Goal: Communication & Community: Answer question/provide support

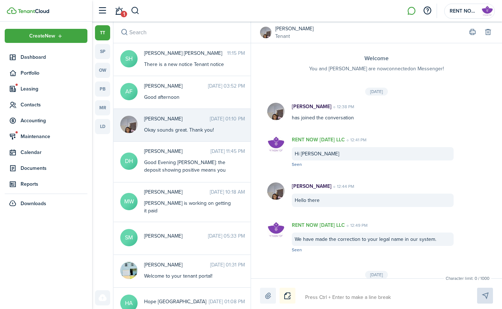
scroll to position [119, 0]
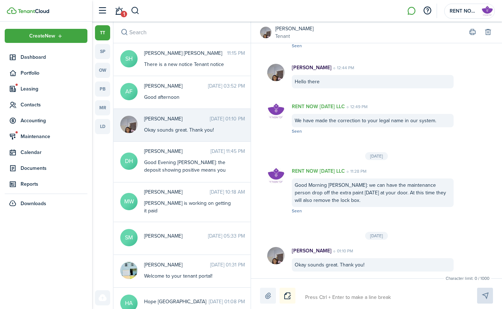
click at [408, 10] on li at bounding box center [411, 11] width 17 height 18
click at [412, 10] on li at bounding box center [411, 11] width 17 height 18
click at [101, 12] on button "button" at bounding box center [102, 11] width 14 height 14
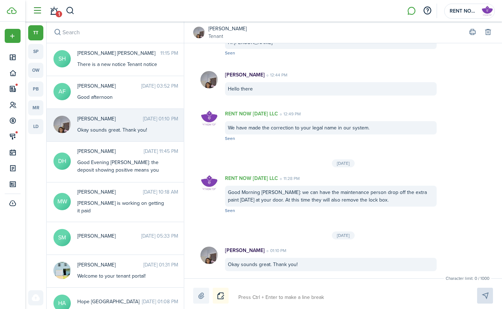
scroll to position [111, 0]
click at [57, 12] on span "1" at bounding box center [59, 14] width 6 height 6
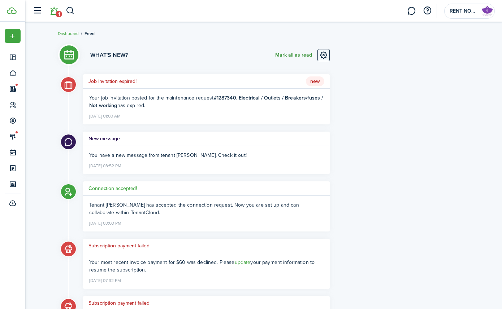
click at [295, 53] on button "Mark all as read" at bounding box center [293, 55] width 37 height 12
click at [38, 13] on button "button" at bounding box center [37, 11] width 14 height 14
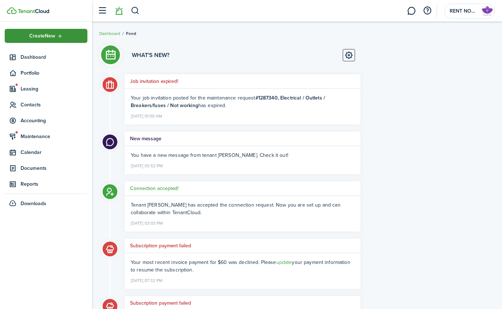
click at [63, 38] on div "Create New" at bounding box center [46, 36] width 83 height 14
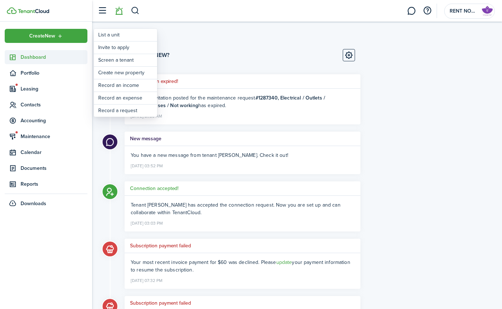
click at [71, 63] on link "Dashboard" at bounding box center [46, 57] width 83 height 14
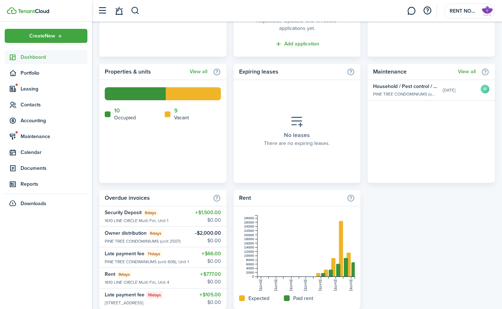
scroll to position [413, 0]
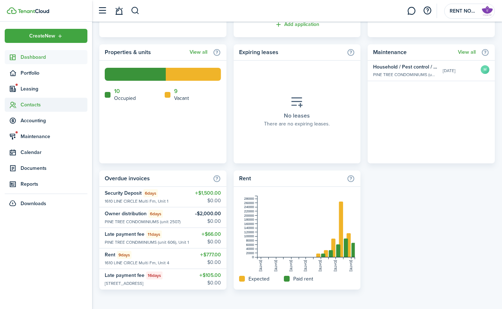
click at [42, 104] on span "Contacts" at bounding box center [54, 105] width 67 height 8
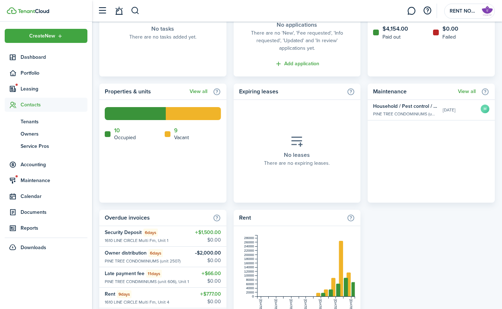
scroll to position [342, 0]
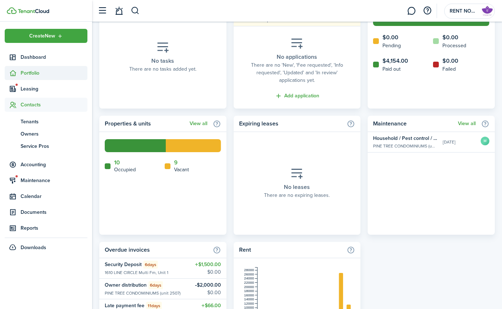
click at [35, 75] on span "Portfolio" at bounding box center [54, 73] width 67 height 8
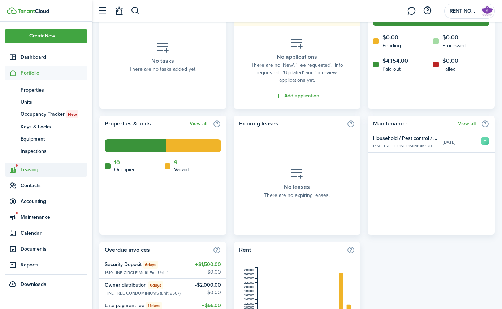
click at [37, 171] on span "Leasing" at bounding box center [54, 170] width 67 height 8
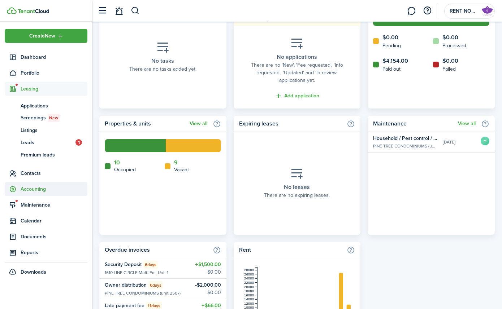
click at [46, 194] on span "Accounting" at bounding box center [46, 189] width 83 height 14
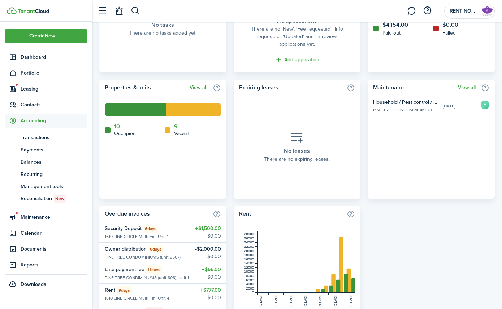
scroll to position [382, 0]
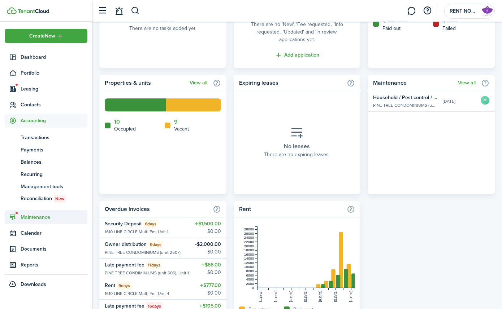
click at [41, 221] on span "Maintenance" at bounding box center [54, 218] width 67 height 8
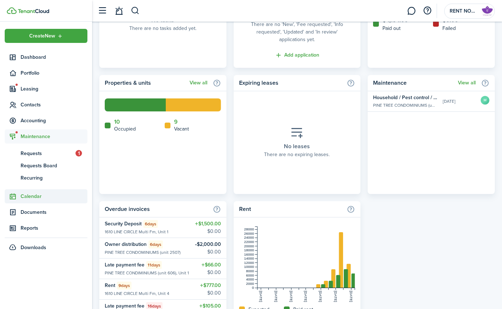
click at [32, 195] on span "Calendar" at bounding box center [54, 197] width 67 height 8
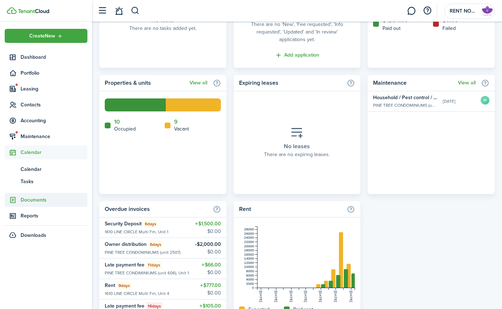
click at [43, 201] on span "Documents" at bounding box center [54, 200] width 67 height 8
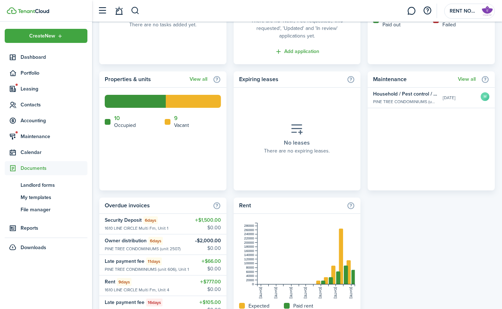
scroll to position [386, 0]
click at [34, 103] on span "Contacts" at bounding box center [54, 105] width 67 height 8
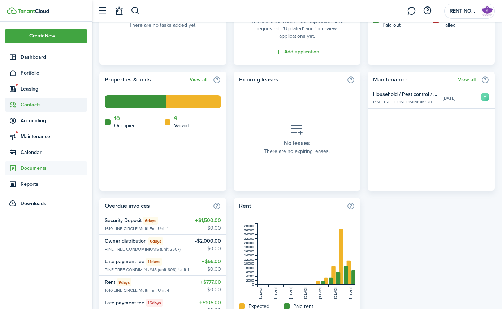
scroll to position [386, 0]
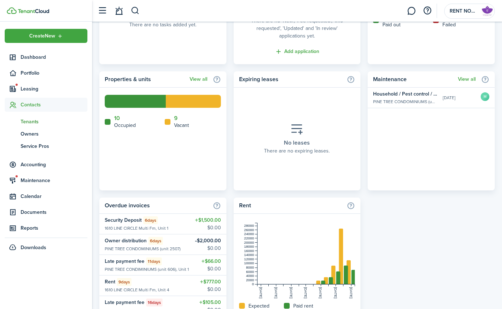
click at [34, 121] on span "Tenants" at bounding box center [54, 122] width 67 height 8
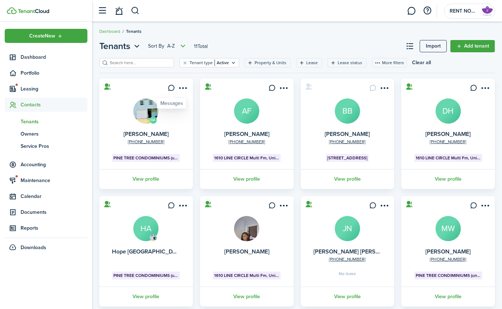
scroll to position [5, 0]
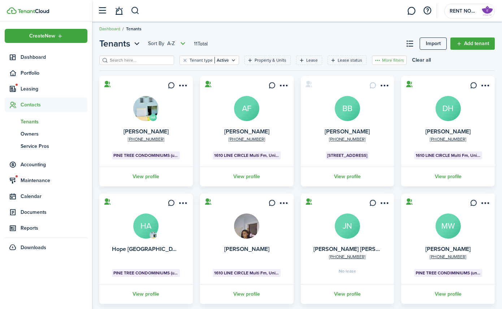
click at [372, 59] on button "More filters" at bounding box center [389, 60] width 35 height 9
click at [355, 44] on header-page "Tenants Sort by A-Z 11 Total Import Add tenant" at bounding box center [296, 46] width 395 height 18
click at [183, 88] on menu-btn-icon "Open menu" at bounding box center [183, 85] width 12 height 12
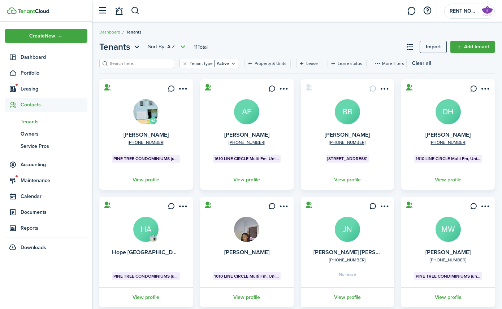
click at [170, 78] on tenant-list-filter "Tenant type Active Property & Units Lease Lease status More filters Save filter…" at bounding box center [296, 69] width 395 height 21
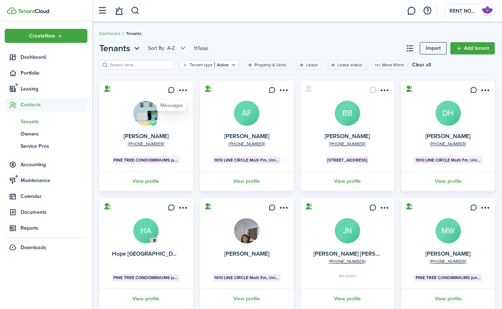
scroll to position [0, 0]
click at [169, 90] on icon at bounding box center [172, 89] width 8 height 7
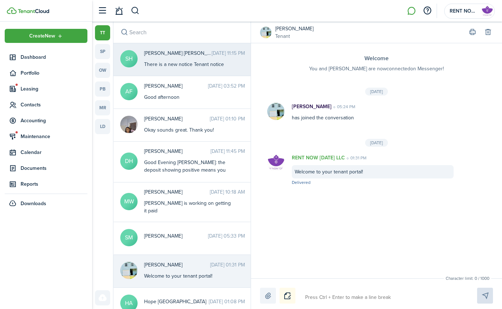
click at [153, 61] on messenger-thread-item-body "There is a new notice Tenant notice" at bounding box center [189, 65] width 90 height 8
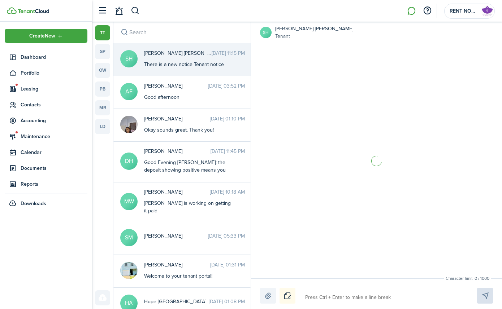
scroll to position [252, 0]
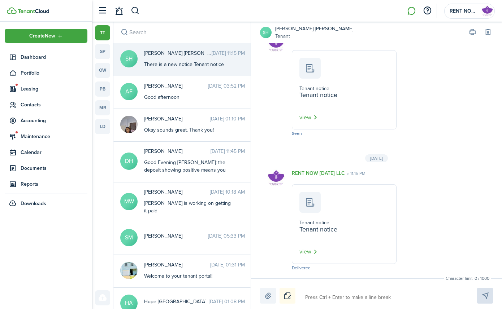
click at [271, 296] on label at bounding box center [268, 296] width 16 height 16
click at [260, 288] on input "file" at bounding box center [260, 288] width 0 height 0
click at [366, 300] on textarea at bounding box center [383, 298] width 160 height 12
type textarea "A"
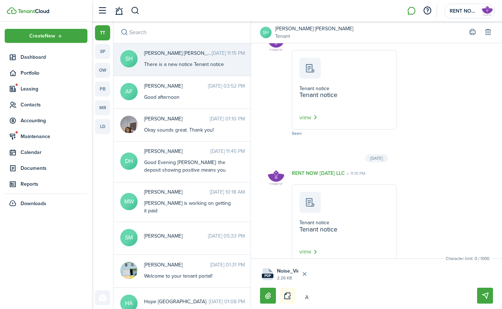
type textarea "A"
type textarea "A g"
type textarea "A ge"
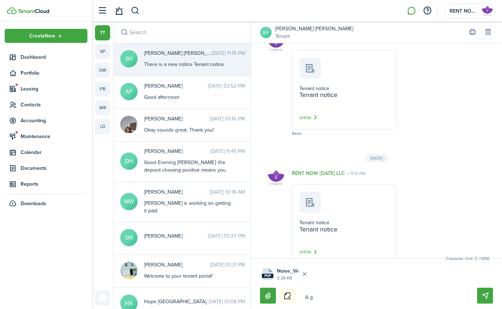
type textarea "A ge"
type textarea "A gen"
type textarea "A gent"
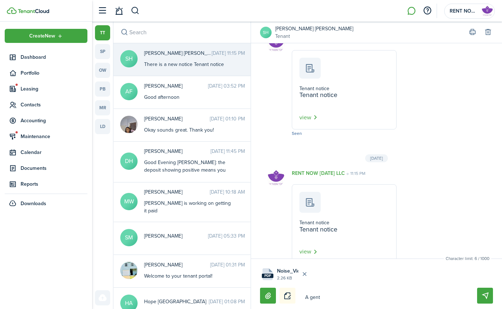
type textarea "A gentl"
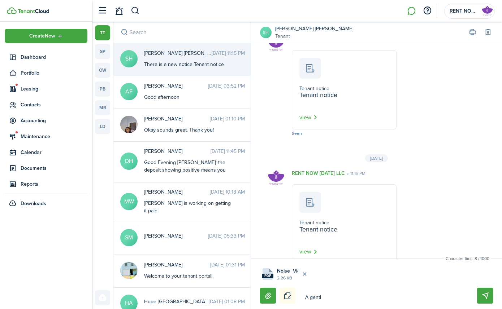
type textarea "A gentl"
type textarea "A gentle"
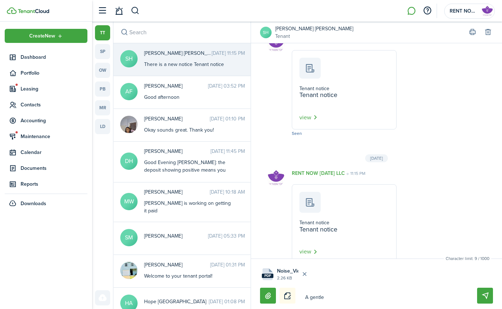
type textarea "A gentle n"
type textarea "A gentle ni"
type textarea "A gentle nis"
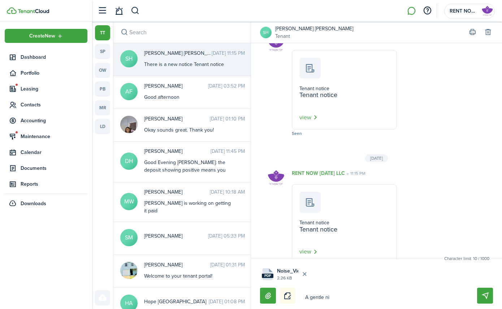
type textarea "A gentle nis"
type textarea "A gentle nise"
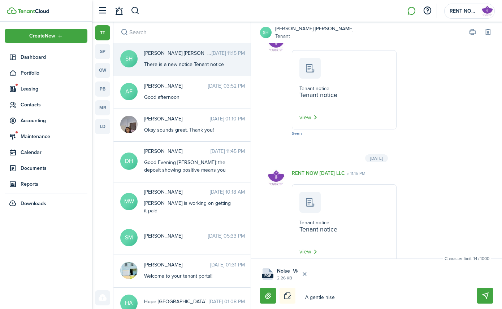
type textarea "A gentle nise"
type textarea "A gentle nis"
type textarea "A gentle ni"
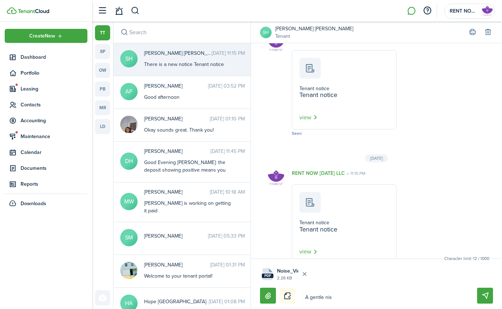
type textarea "A gentle ni"
type textarea "A gentle n"
type textarea "A gentle no"
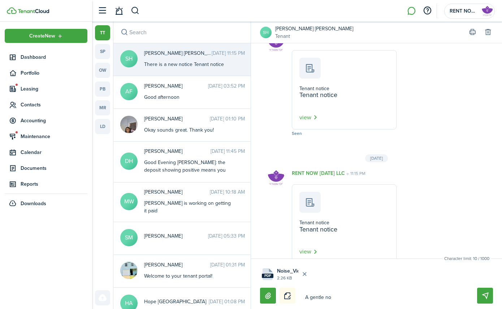
type textarea "A gentle noi"
type textarea "A gentle nois"
type textarea "A gentle noise"
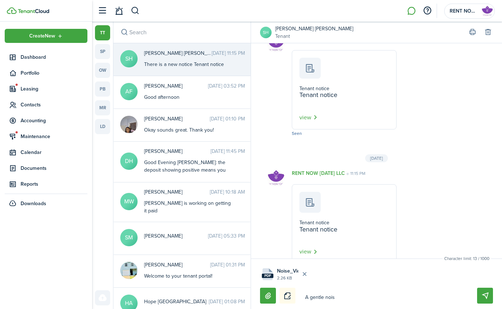
type textarea "A gentle noise"
type textarea "A gentle noise r"
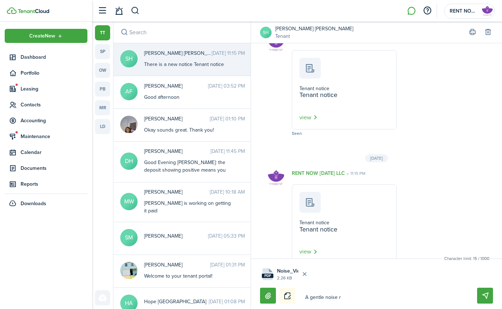
type textarea "A gentle noise re"
type textarea "A gentle noise rem"
type textarea "A gentle noise remi"
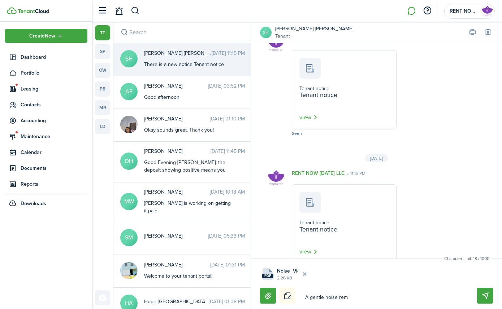
type textarea "A gentle noise remi"
type textarea "A gentle noise remin"
type textarea "A gentle noise remind"
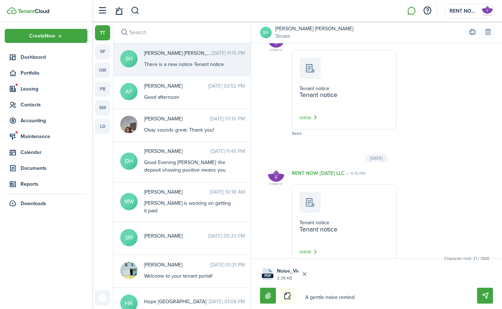
type textarea "A gentle noise reminde"
type textarea "A gentle noise reminder"
click at [305, 298] on textarea "A gentle noise reminder" at bounding box center [383, 298] width 160 height 12
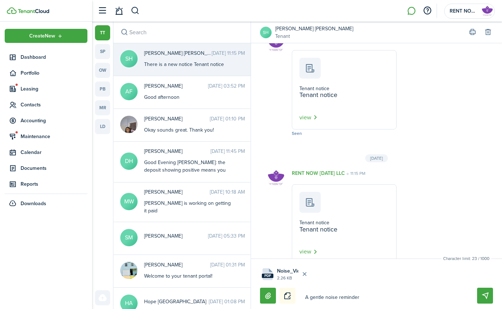
type textarea "HA gentle noise reminder"
type textarea "HaA gentle noise reminder"
type textarea "HapA gentle noise reminder"
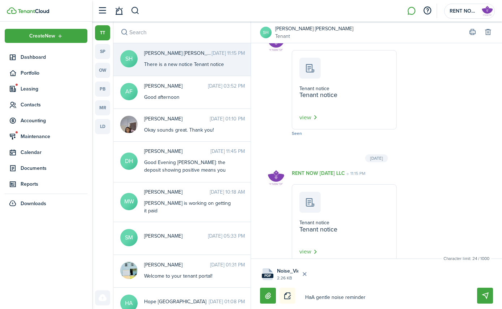
type textarea "HapA gentle noise reminder"
type textarea "HappA gentle noise reminder"
type textarea "HappyA gentle noise reminder"
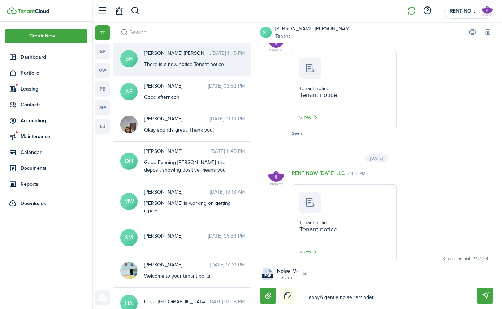
type textarea "Happy A gentle noise reminder"
type textarea "Happy SA gentle noise reminder"
type textarea "Happy SuA gentle noise reminder"
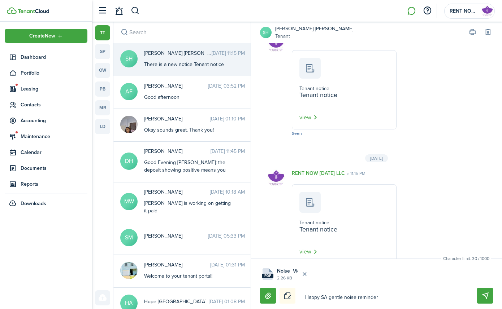
type textarea "Happy SuA gentle noise reminder"
type textarea "Happy SunA gentle noise reminder"
type textarea "Happy SundA gentle noise reminder"
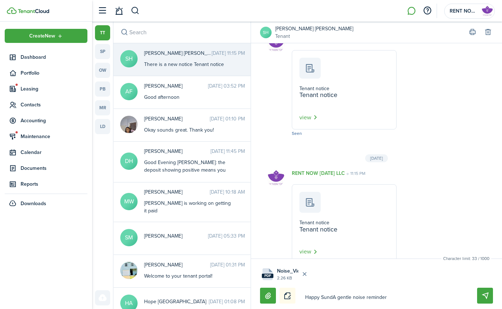
type textarea "Happy SundaA gentle noise reminder"
type textarea "Happy Sunda A gentle noise reminder"
type textarea "Happy SundaA gentle noise reminder"
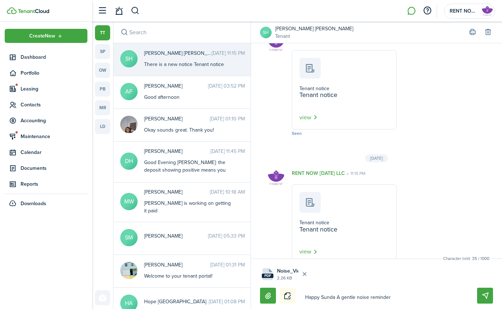
type textarea "Happy SundaA gentle noise reminder"
type textarea "Happy SundayA gentle noise reminder"
type textarea "Happy [DATE] A gentle noise reminder"
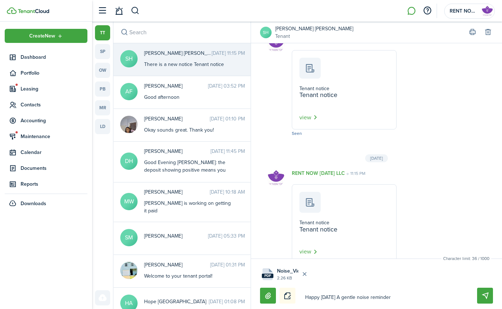
type textarea "Happy SundayA gentle noise reminder"
type textarea "Happy [DATE]:A gentle noise reminder"
type textarea "Happy [DATE]: A gentle noise reminder"
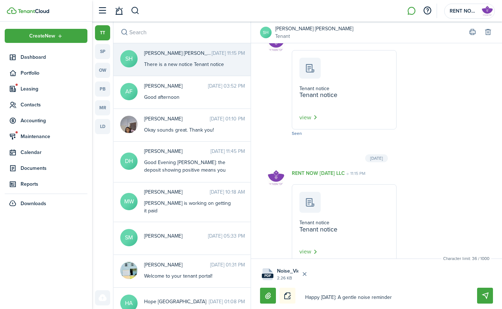
type textarea "Happy [DATE]: A gentle noise reminder"
click at [486, 294] on button "Send" at bounding box center [485, 296] width 16 height 16
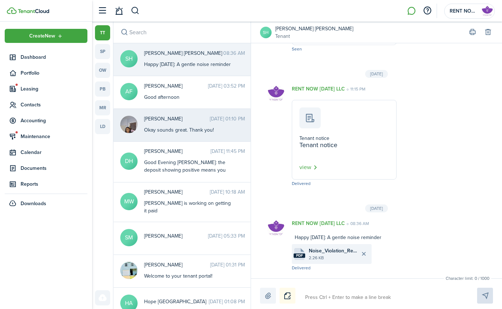
click at [173, 128] on div "Okay sounds great. Thank you!" at bounding box center [189, 130] width 90 height 8
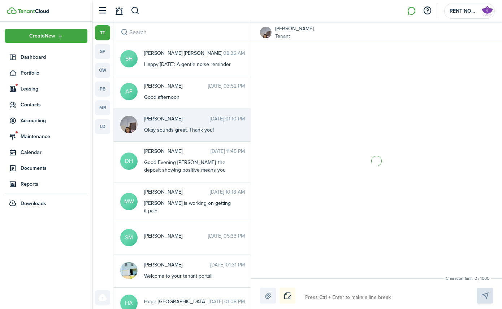
scroll to position [119, 0]
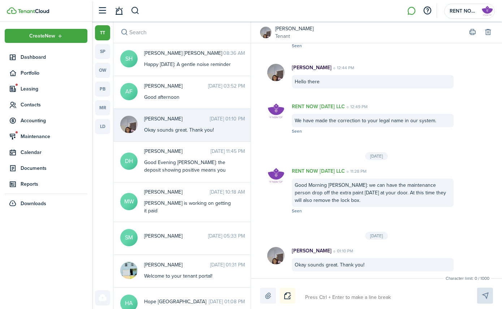
click at [267, 297] on label at bounding box center [268, 296] width 16 height 16
click at [260, 288] on input "file" at bounding box center [260, 288] width 0 height 0
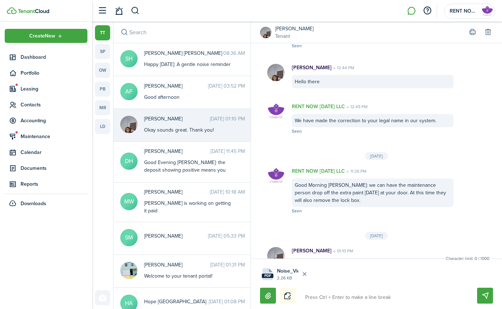
click at [352, 298] on textarea at bounding box center [383, 298] width 160 height 12
type textarea "H"
type textarea "Ha"
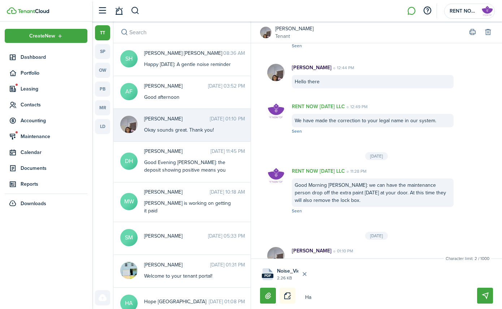
type textarea "Hap"
type textarea "Happ"
type textarea "Happy"
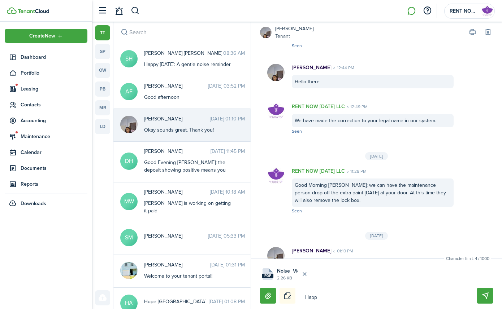
type textarea "Happy"
type textarea "Happy S"
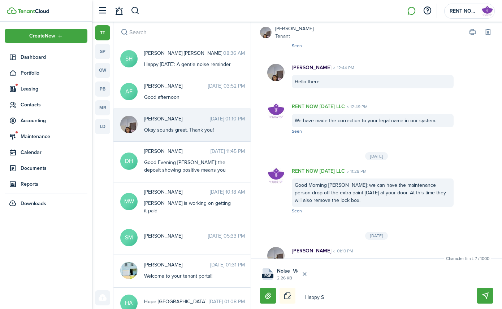
type textarea "Happy Su"
type textarea "Happy Sun"
type textarea "Happy [PERSON_NAME]"
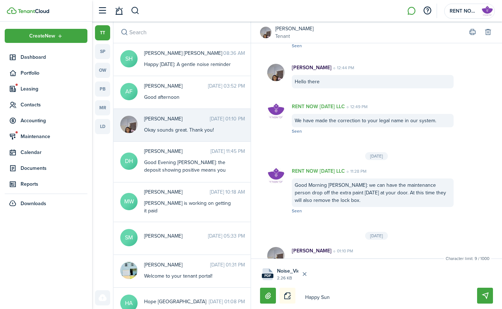
type textarea "Happy [PERSON_NAME]"
type textarea "Happy Sunda"
type textarea "Happy [DATE]"
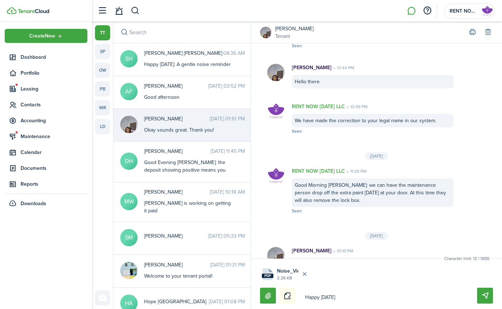
type textarea "Happy [DATE]"
type textarea "Happy [DATE]:"
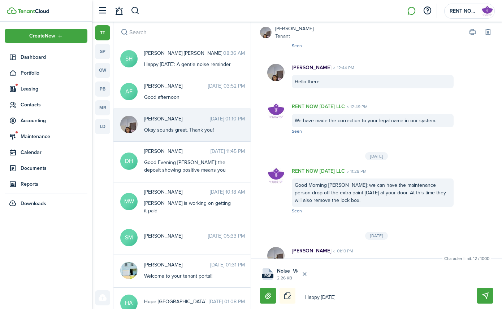
type textarea "Happy [DATE]:"
type textarea "Happy [DATE]: A"
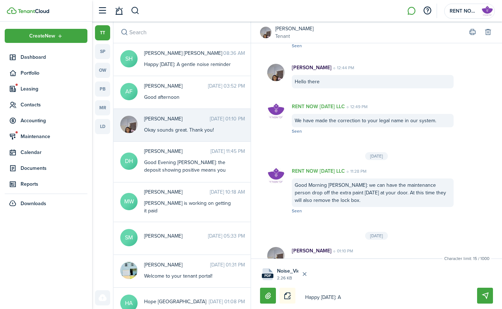
type textarea "Happy [DATE]: A"
type textarea "Happy [DATE]: A g"
type textarea "Happy [DATE]: A ge"
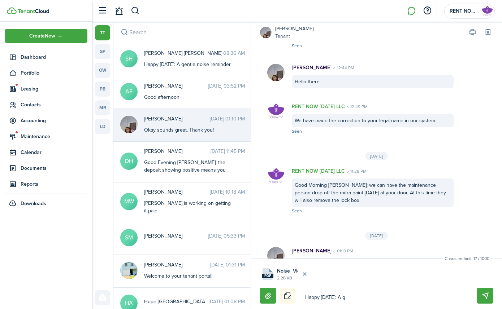
type textarea "Happy [DATE]: A ge"
type textarea "Happy [DATE]: A gen"
type textarea "Happy [DATE]: A gent"
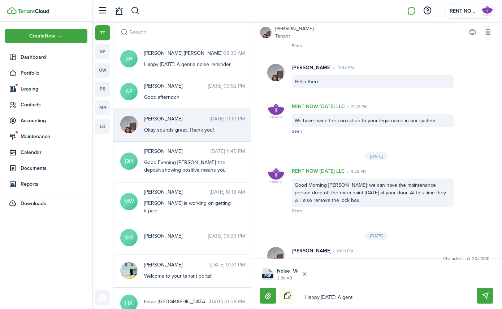
type textarea "Happy [DATE]: A gentl"
type textarea "Happy [DATE]: A gentle"
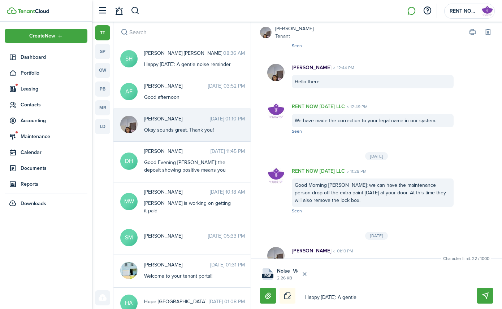
type textarea "Happy [DATE]: A gentle"
type textarea "Happy [DATE]: A gentle n"
type textarea "Happy [DATE]: A gentle no"
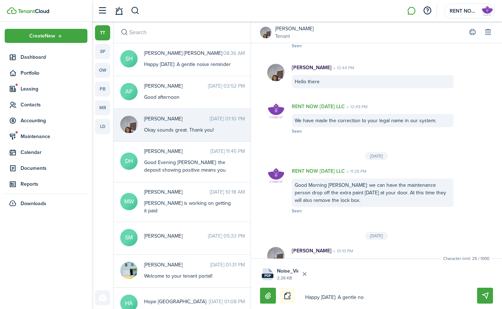
type textarea "Happy [DATE]: A gentle noi"
type textarea "Happy [DATE]: A gentle nois"
type textarea "Happy [DATE]: A gentle noise"
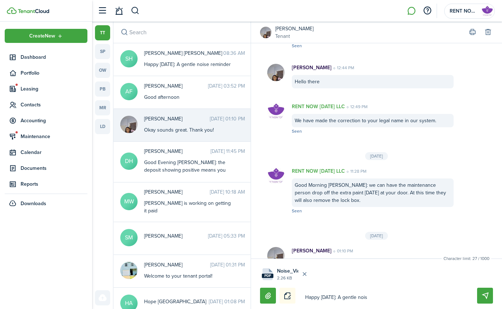
type textarea "Happy [DATE]: A gentle noise"
type textarea "Happy [DATE]: A gentle noise r"
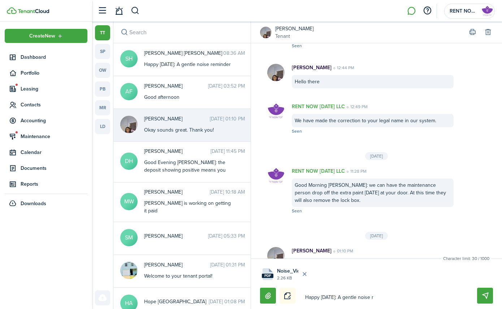
type textarea "Happy [DATE]: A gentle noise re"
type textarea "Happy [DATE]: A gentle noise rem"
type textarea "Happy [DATE]: A gentle noise remi"
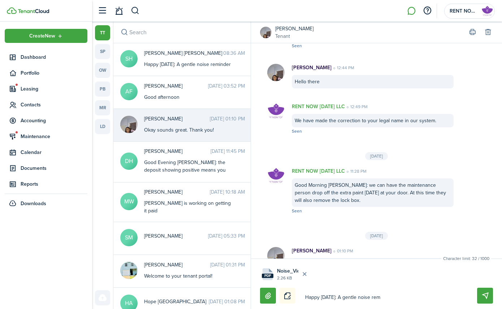
type textarea "Happy [DATE]: A gentle noise remi"
type textarea "Happy [DATE]: A gentle noise remin"
type textarea "Happy [DATE]: A gentle noise remind"
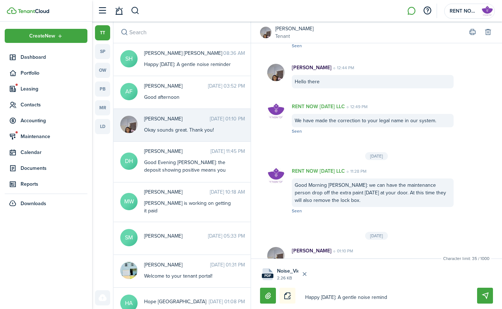
type textarea "Happy [DATE]: A gentle noise reminde"
type textarea "Happy [DATE]: A gentle noise reminder"
type textarea "Happy [DATE]: A gentle noise reminderr"
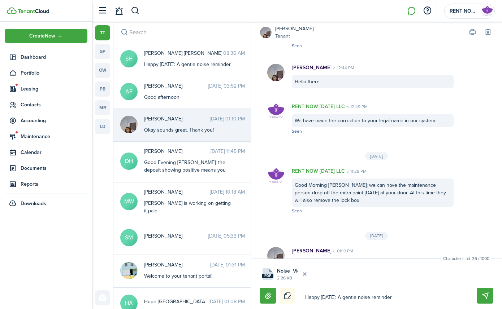
type textarea "Happy [DATE]: A gentle noise reminderr"
type textarea "Happy [DATE]: A gentle noise reminder"
drag, startPoint x: 305, startPoint y: 297, endPoint x: 397, endPoint y: 297, distance: 92.8
click at [397, 297] on textarea "Happy [DATE]: A gentle noise reminder" at bounding box center [383, 298] width 160 height 12
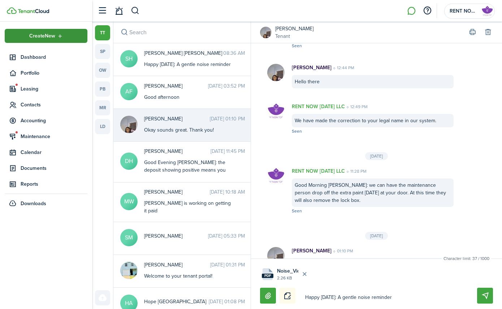
type textarea "Happy [DATE]: A gentle noise reminderr"
click at [397, 301] on textarea "Happy [DATE]: A gentle noise reminderr" at bounding box center [383, 298] width 160 height 12
type textarea "Happy [DATE]: A gentle noise reminder"
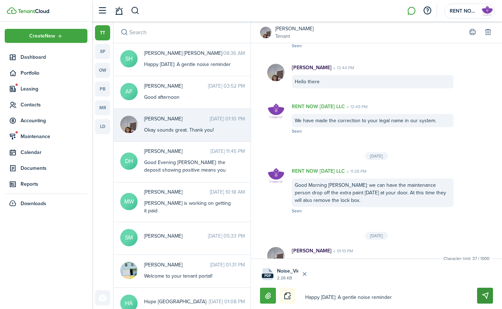
type textarea "Happy [DATE]: A gentle noise reminder"
click at [484, 294] on button "Send" at bounding box center [485, 296] width 16 height 16
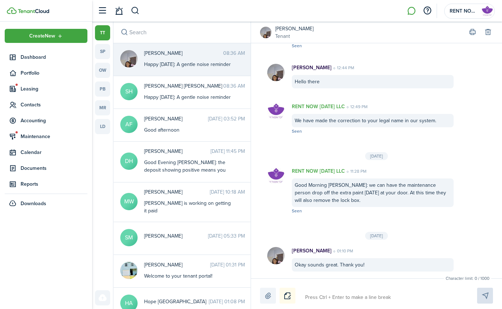
scroll to position [203, 0]
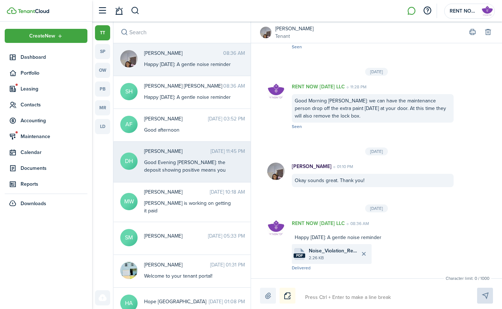
click at [182, 158] on div "[PERSON_NAME] [DATE] 11:45 PM Good Evening [PERSON_NAME]: the deposit showing p…" at bounding box center [195, 161] width 112 height 27
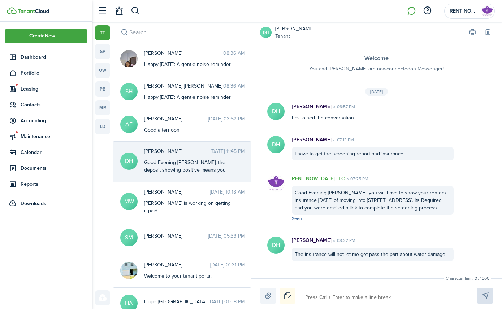
scroll to position [273, 0]
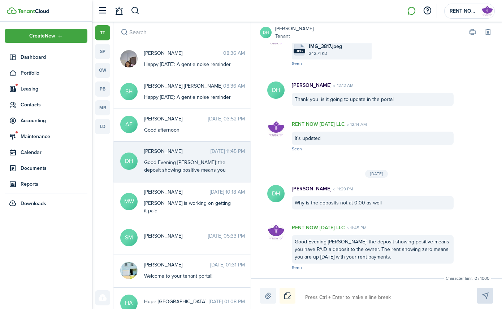
click at [266, 294] on label at bounding box center [268, 296] width 16 height 16
click at [260, 288] on input "file" at bounding box center [260, 288] width 0 height 0
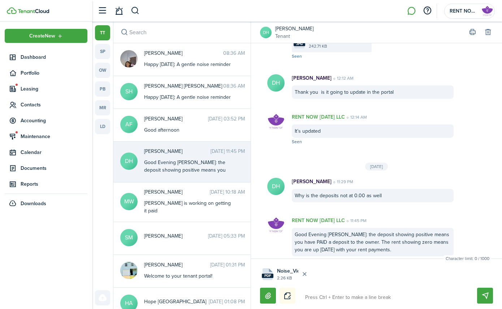
click at [340, 292] on textarea at bounding box center [383, 298] width 160 height 12
paste textarea "r"
type textarea "r"
paste textarea "r"
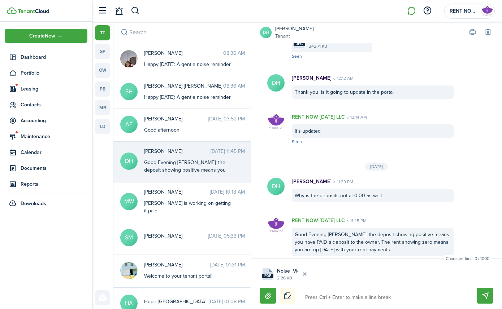
type textarea "r"
click at [489, 294] on button "Send" at bounding box center [485, 296] width 16 height 16
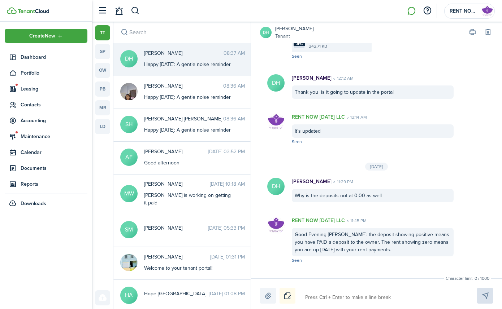
scroll to position [357, 0]
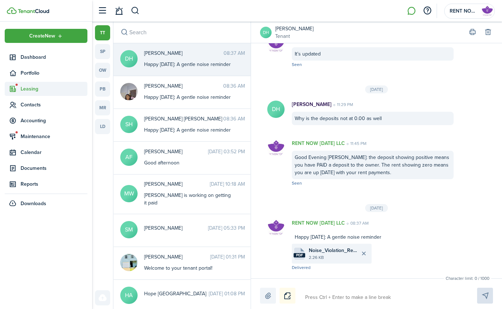
click at [32, 90] on span "Leasing" at bounding box center [54, 89] width 67 height 8
